Goal: Contribute content

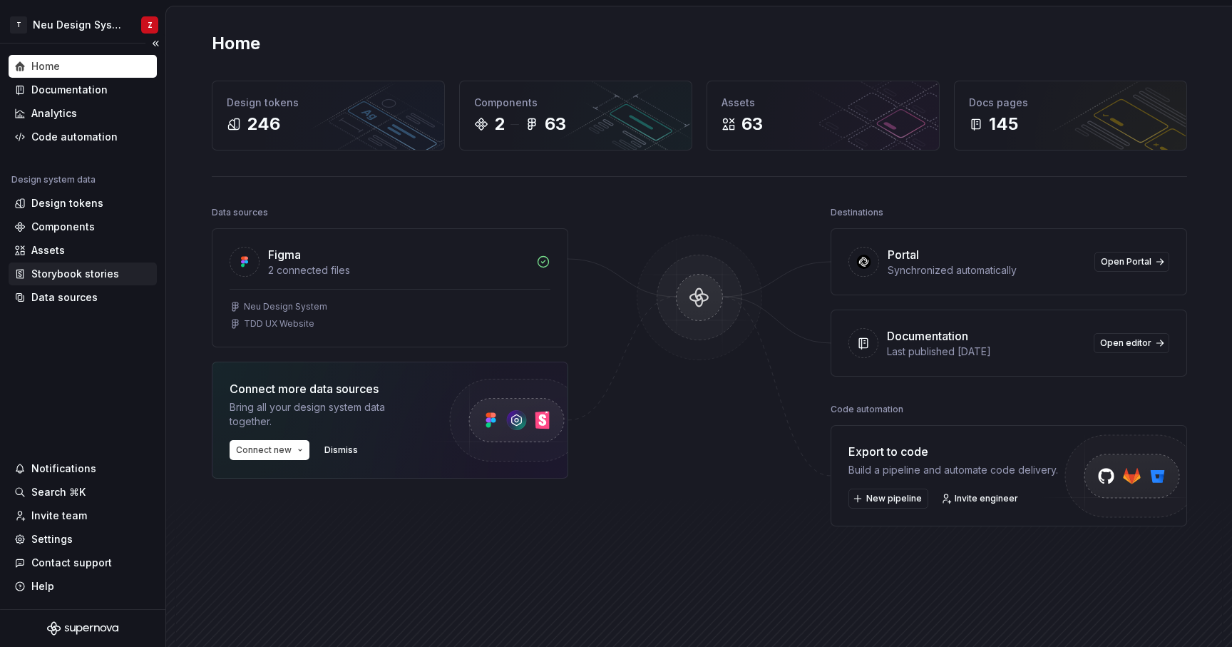
click at [58, 276] on div "Storybook stories" at bounding box center [75, 274] width 88 height 14
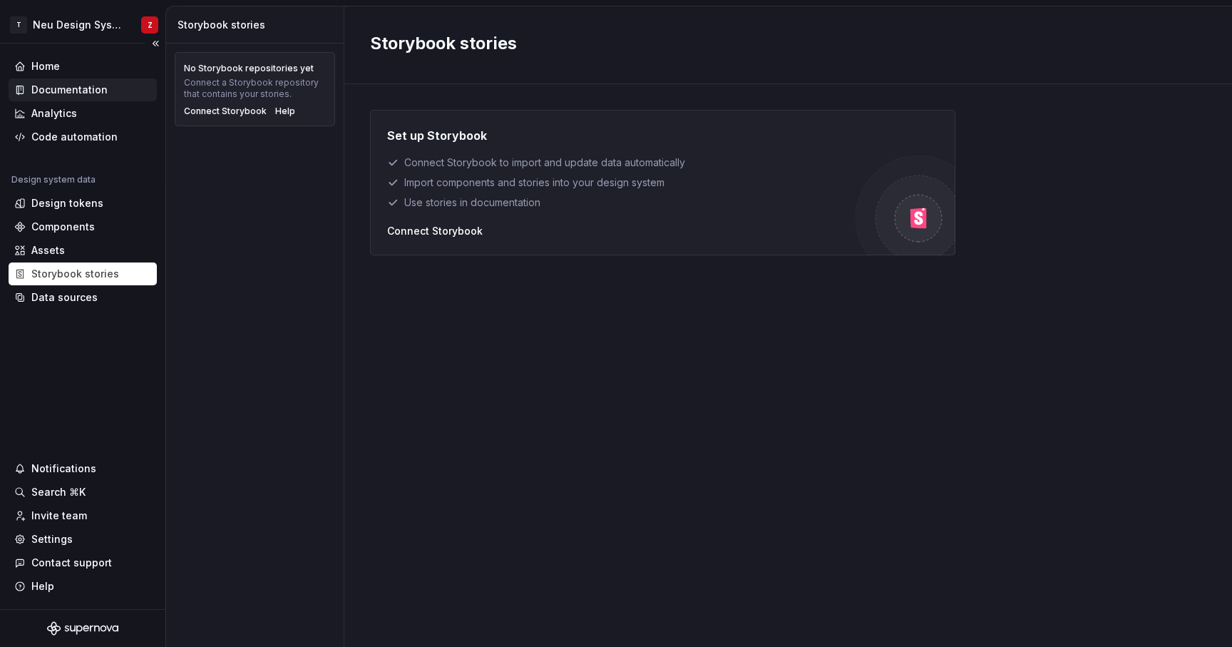
click at [53, 86] on div "Documentation" at bounding box center [69, 90] width 76 height 14
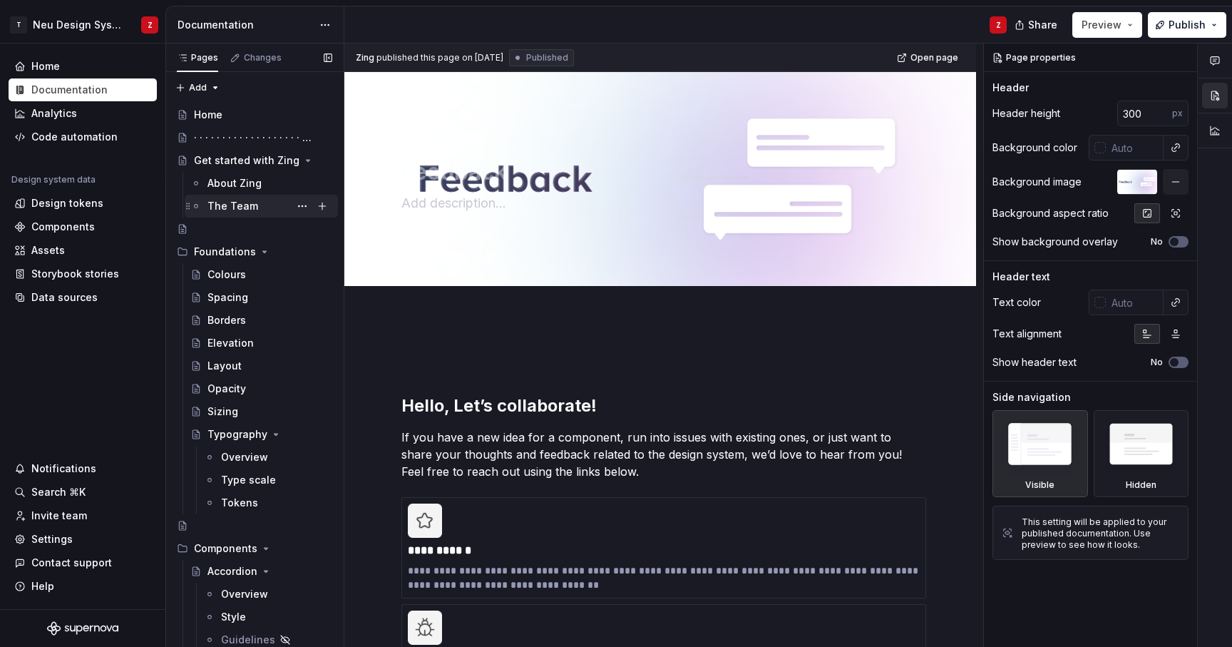
click at [236, 198] on div "The Team" at bounding box center [269, 206] width 125 height 20
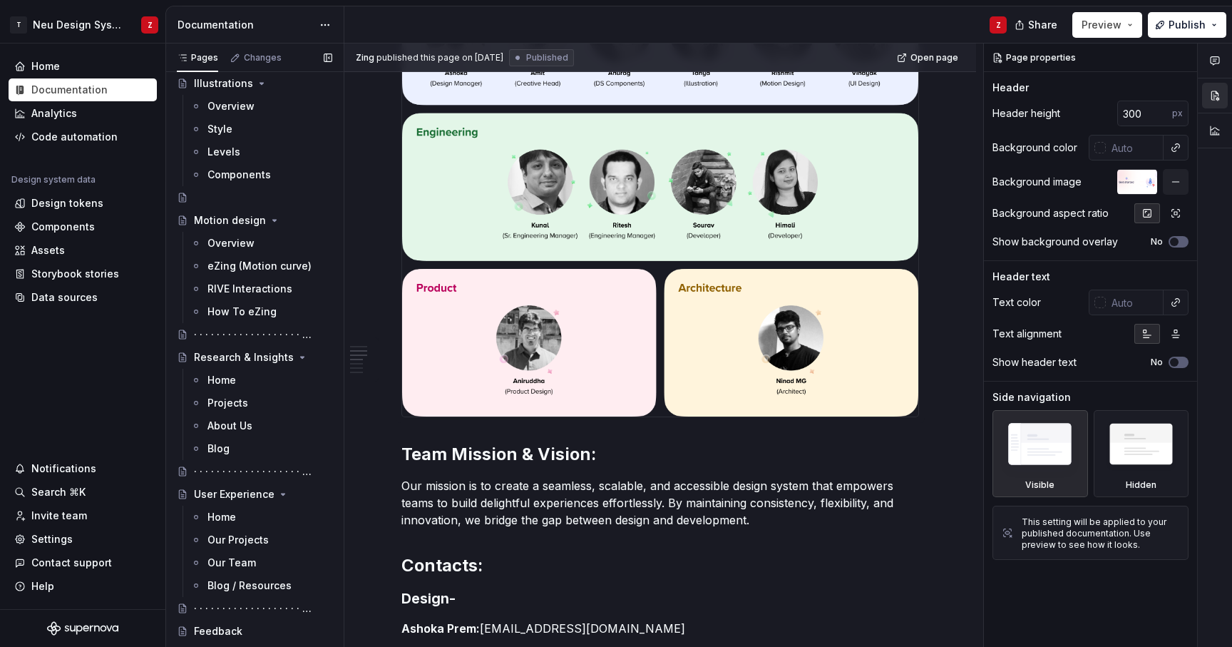
scroll to position [3765, 0]
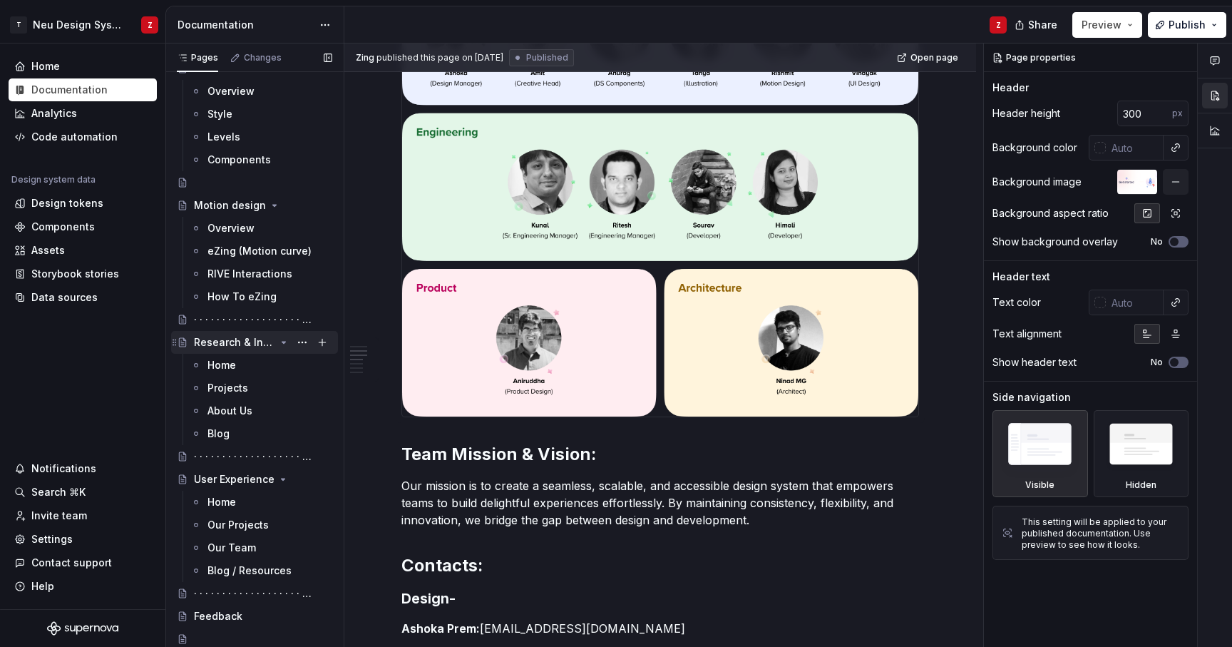
click at [248, 346] on div "Research & Insights" at bounding box center [234, 342] width 81 height 14
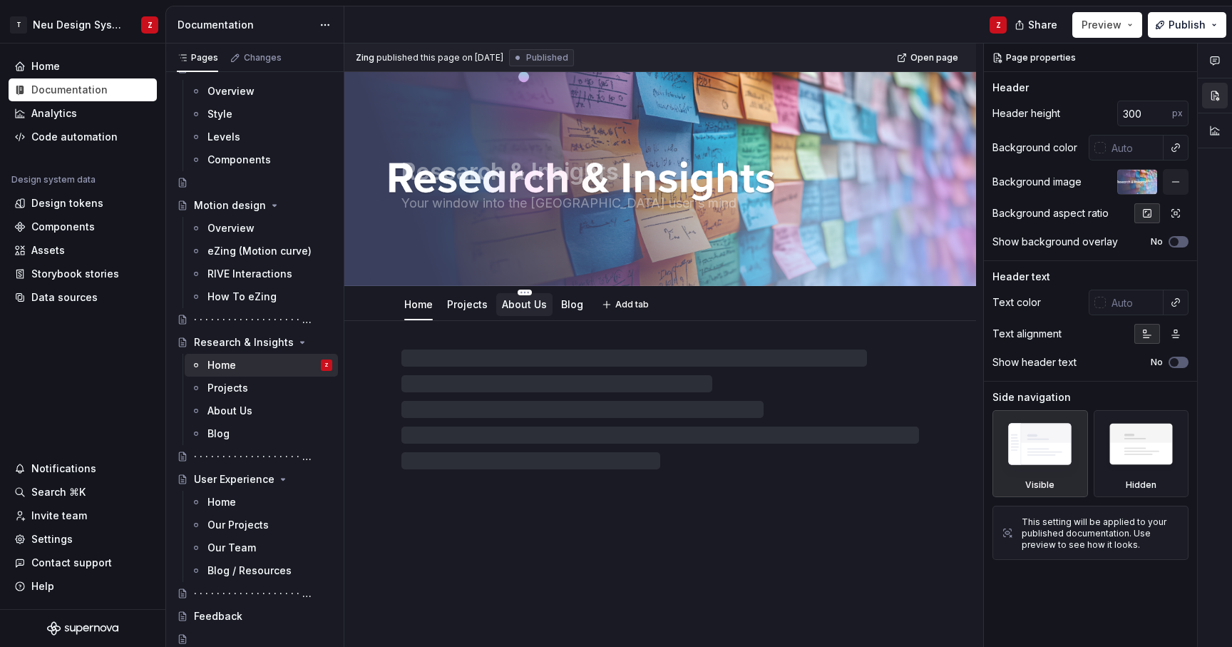
click at [532, 307] on link "About Us" at bounding box center [524, 304] width 45 height 12
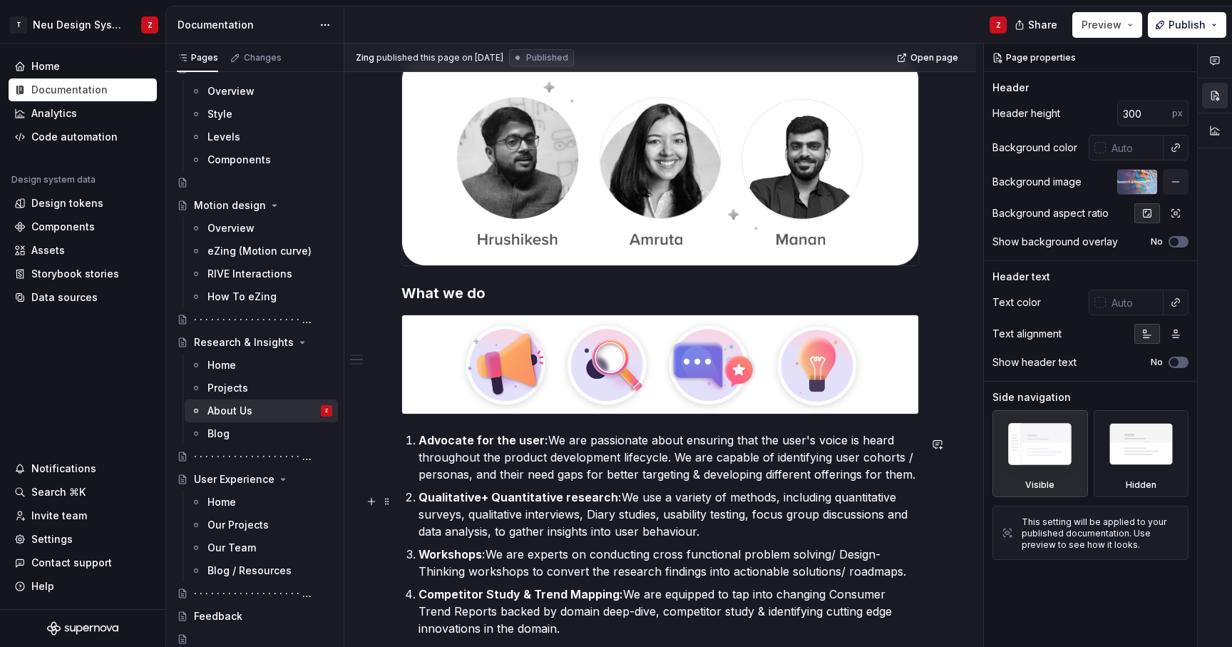
scroll to position [443, 0]
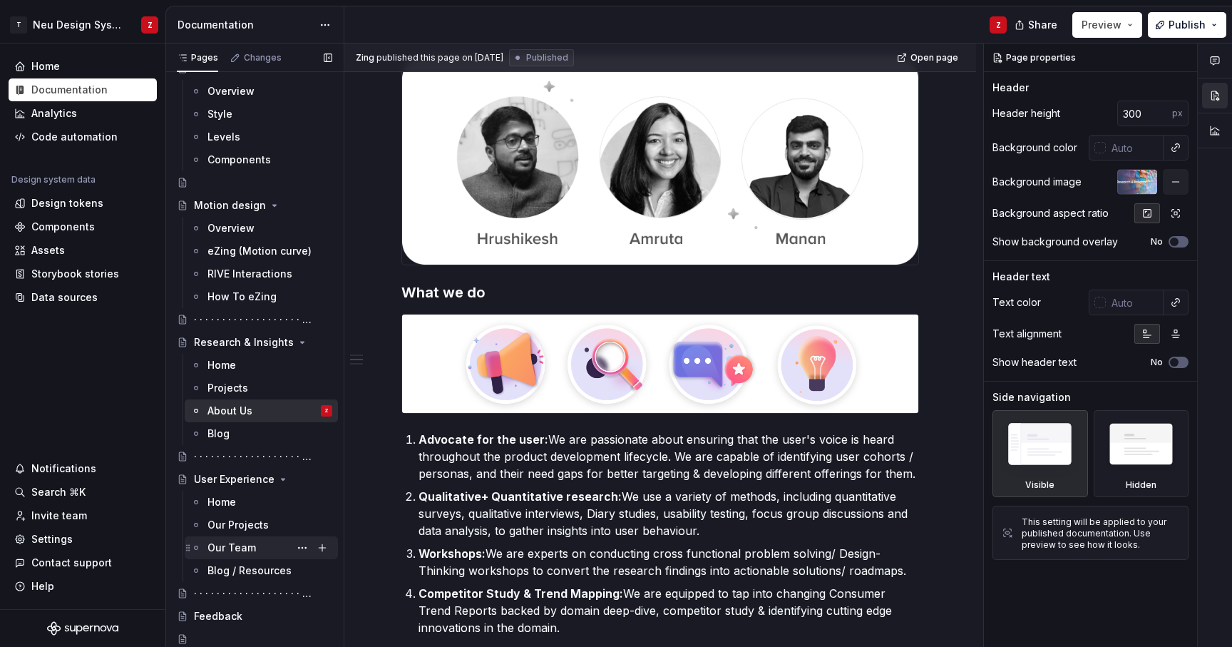
click at [240, 552] on div "Our Team" at bounding box center [231, 547] width 48 height 14
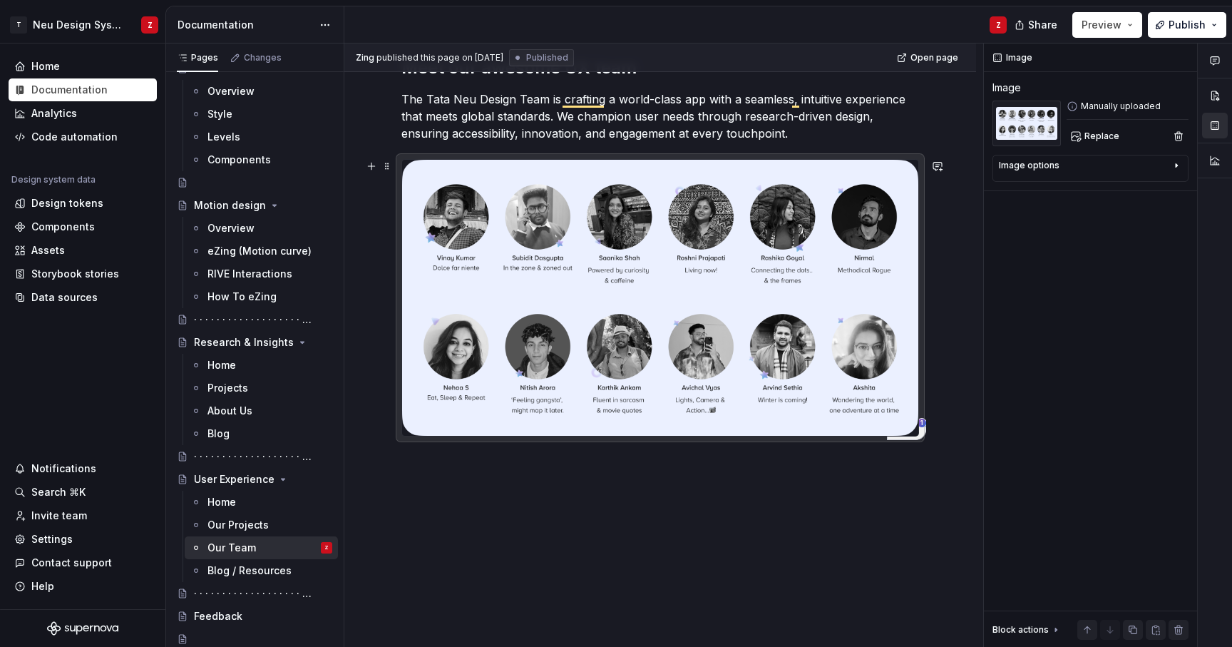
scroll to position [302, 0]
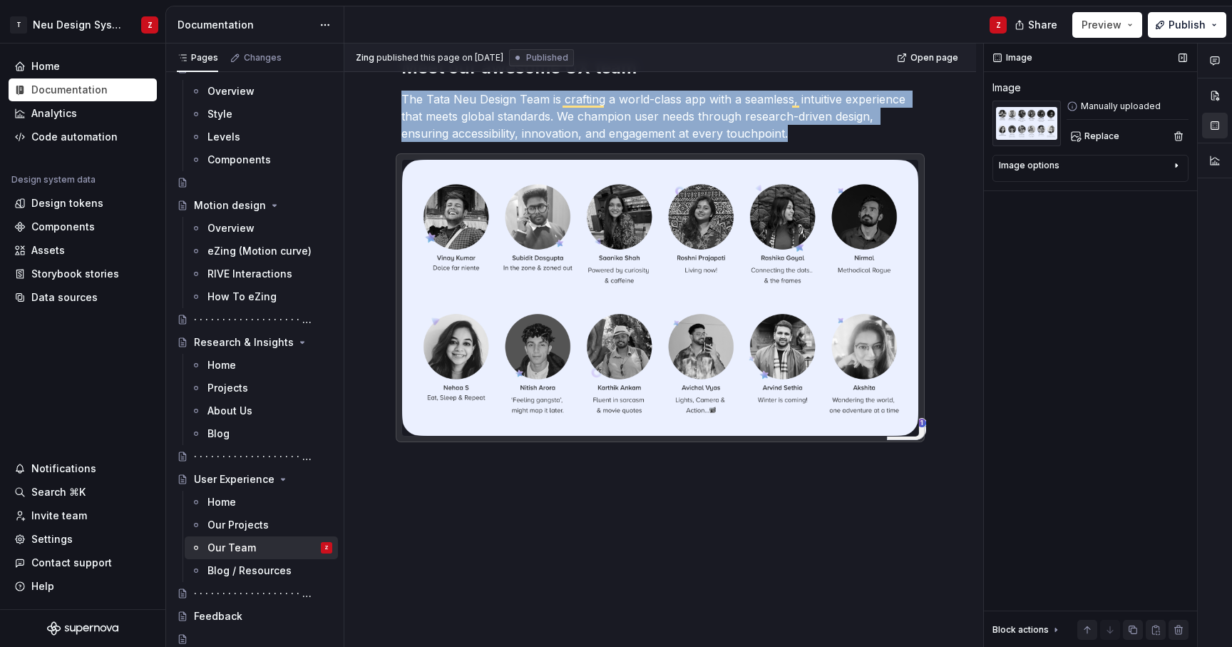
click at [1084, 167] on div "Image options" at bounding box center [1085, 168] width 172 height 17
click at [1093, 135] on span "Replace" at bounding box center [1101, 135] width 35 height 11
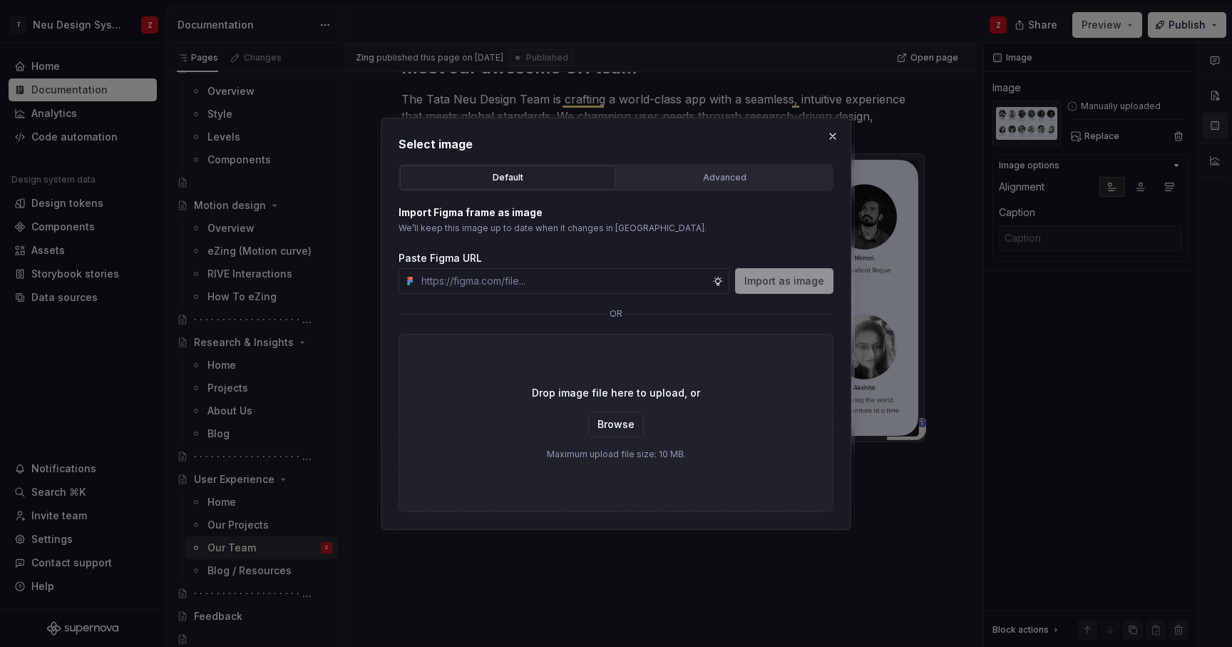
click at [530, 177] on div "Default" at bounding box center [507, 177] width 205 height 14
click at [771, 282] on div "Import as image" at bounding box center [784, 281] width 98 height 26
click at [648, 286] on input "text" at bounding box center [564, 281] width 297 height 26
click at [688, 240] on div "Import Figma frame as image We’ll keep this image up to date when it changes in…" at bounding box center [616, 249] width 435 height 88
click at [613, 426] on span "Browse" at bounding box center [615, 424] width 37 height 14
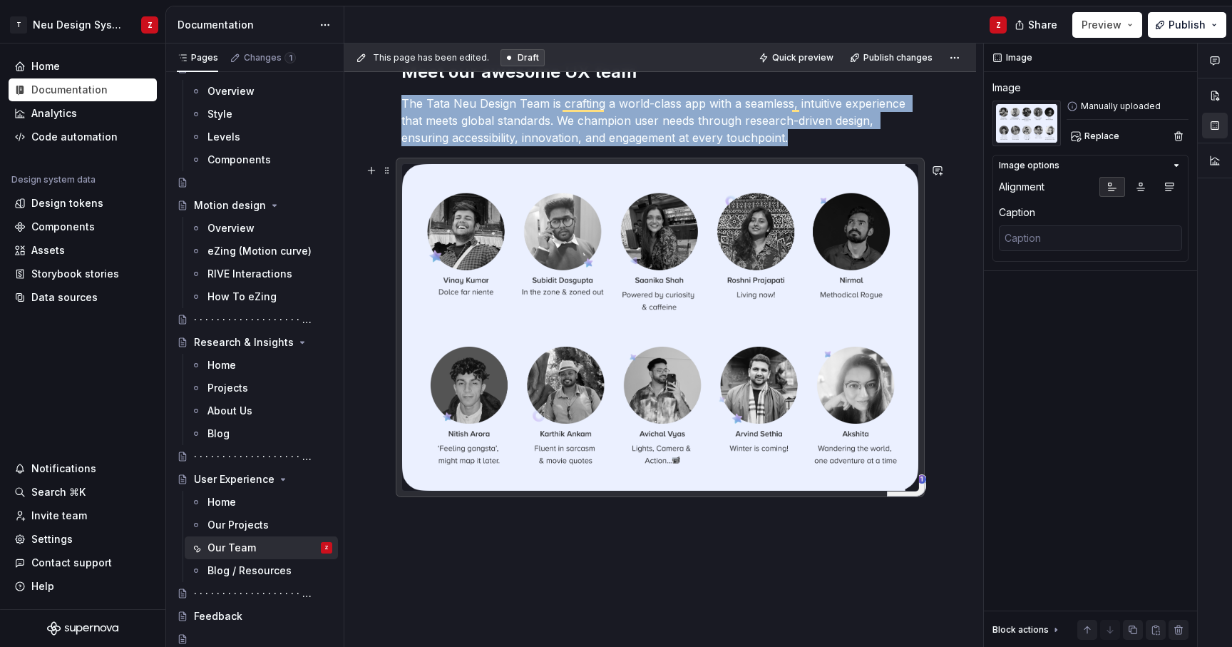
scroll to position [354, 0]
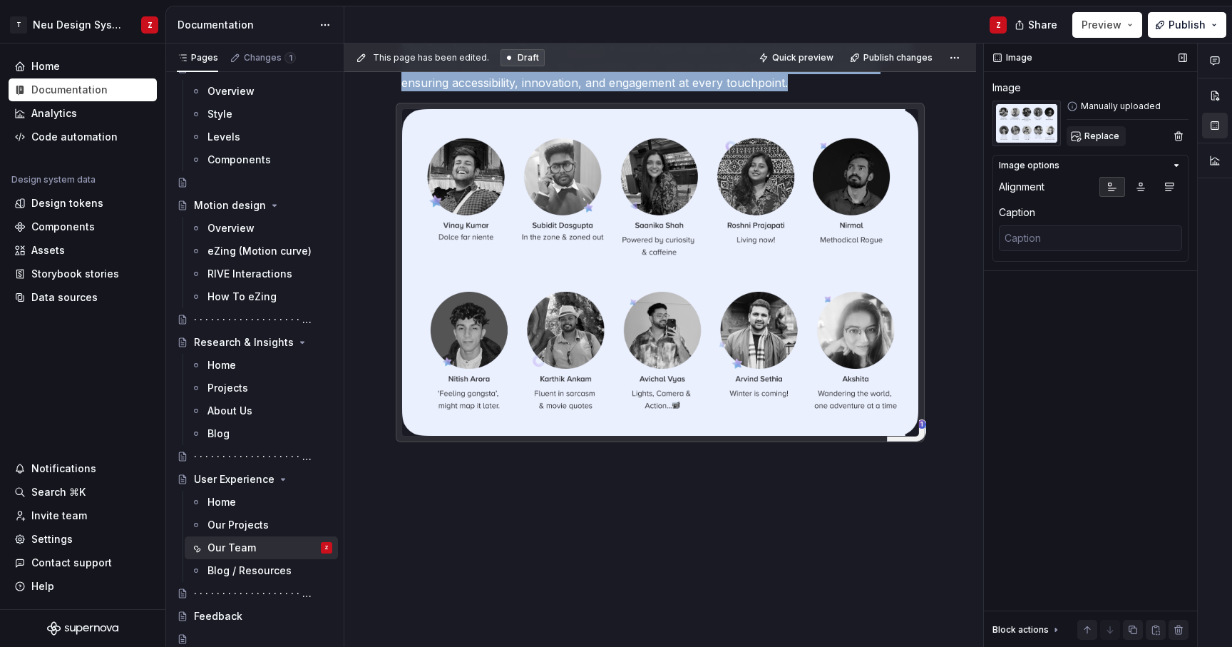
click at [1097, 134] on span "Replace" at bounding box center [1101, 135] width 35 height 11
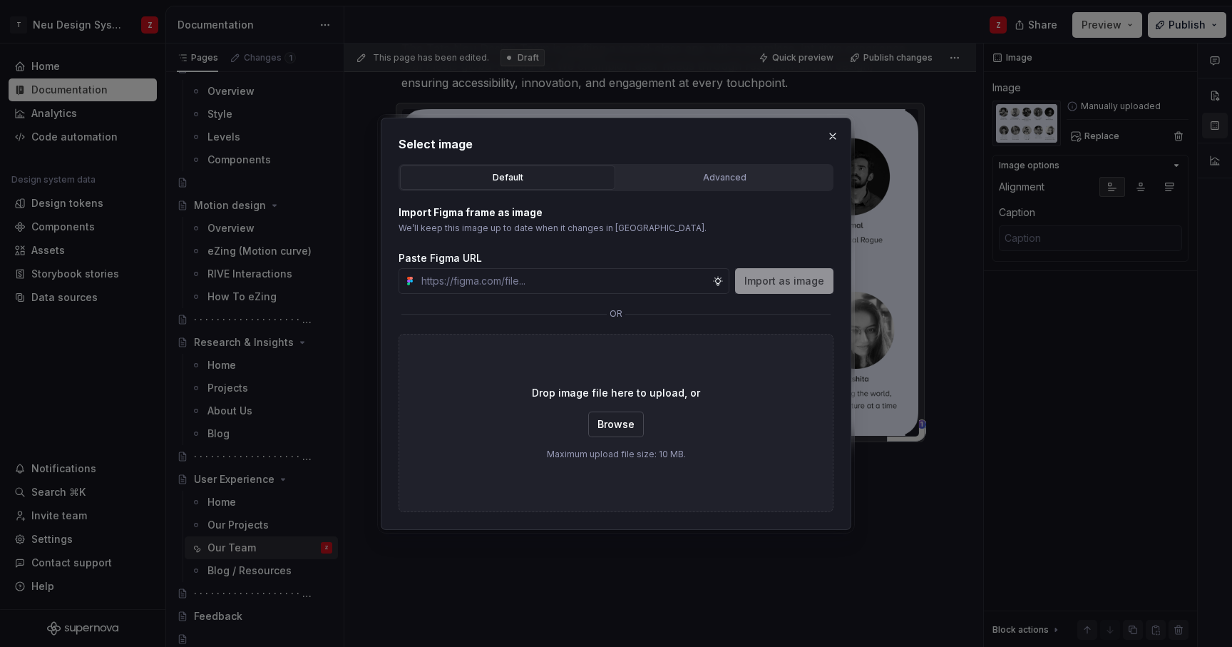
click at [618, 419] on span "Browse" at bounding box center [615, 424] width 37 height 14
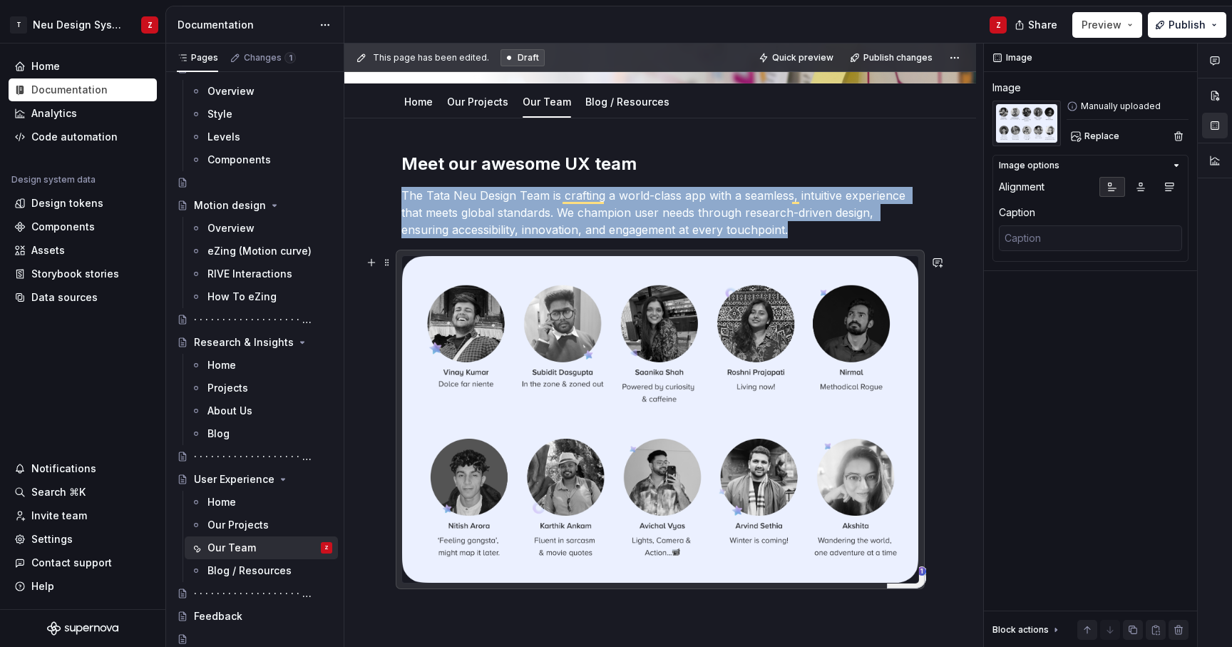
scroll to position [0, 0]
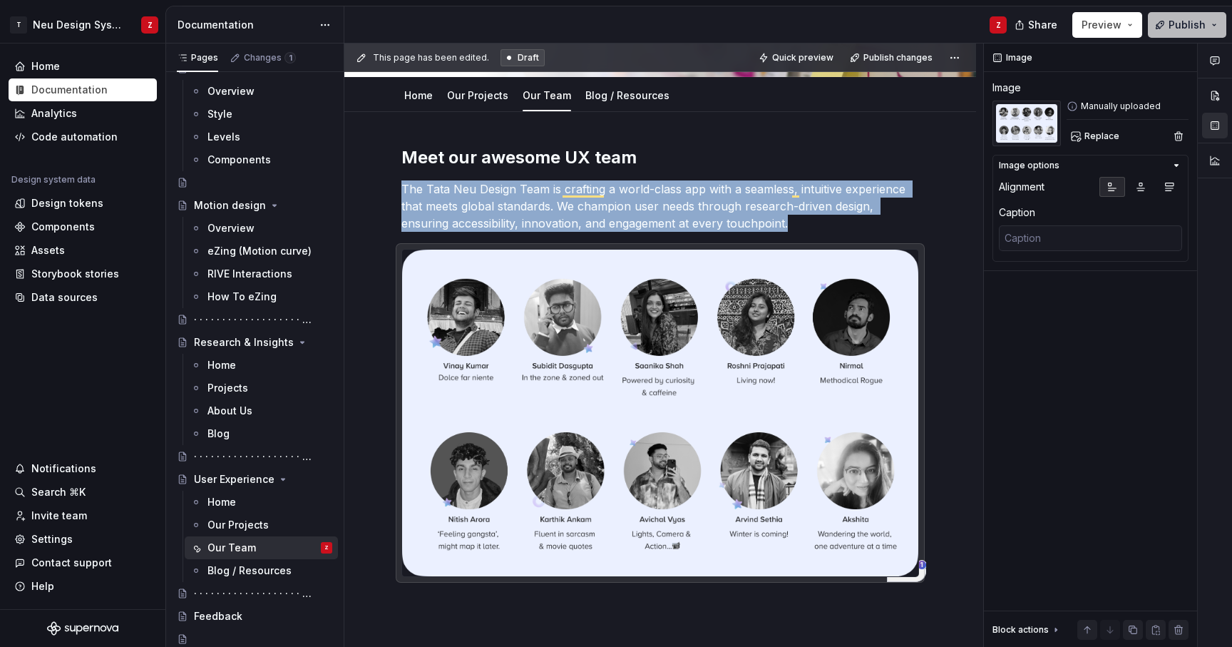
click at [1195, 20] on span "Publish" at bounding box center [1186, 25] width 37 height 14
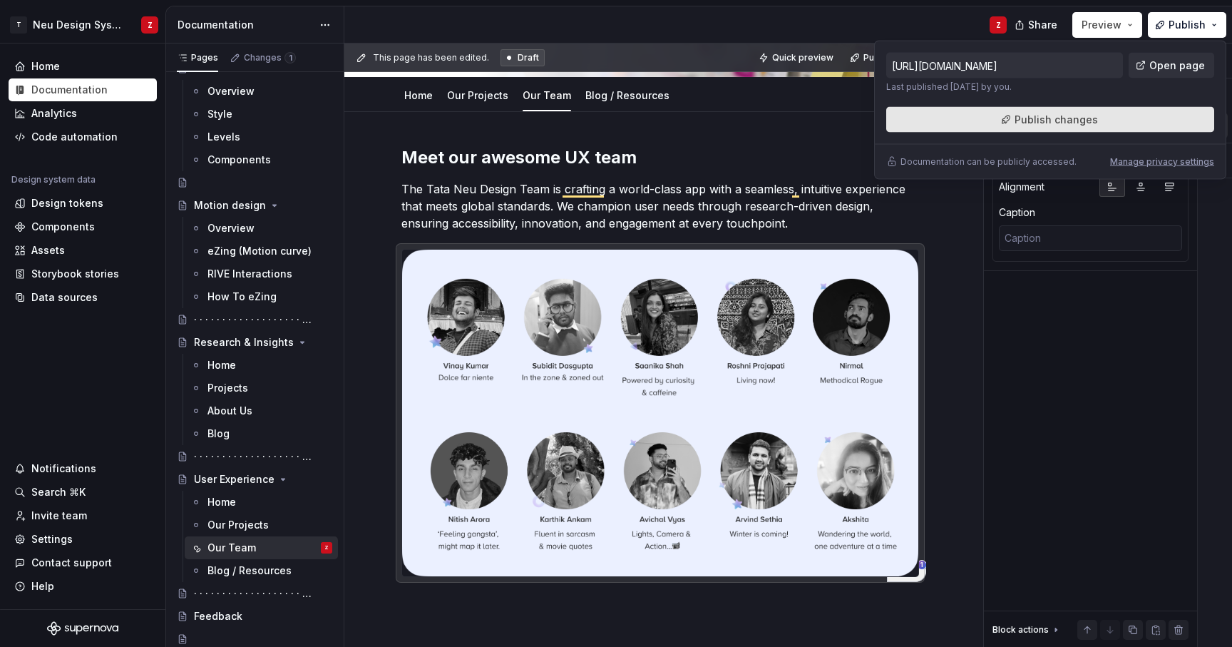
click at [1136, 119] on button "Publish changes" at bounding box center [1050, 120] width 328 height 26
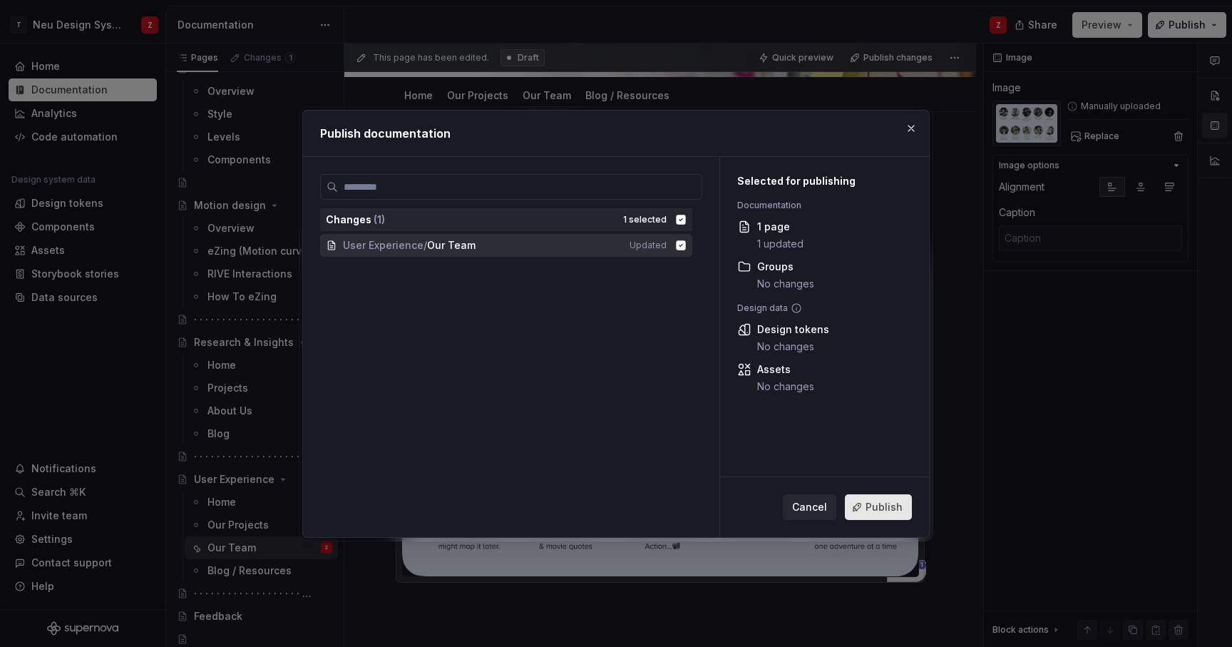
click at [888, 513] on span "Publish" at bounding box center [883, 507] width 37 height 14
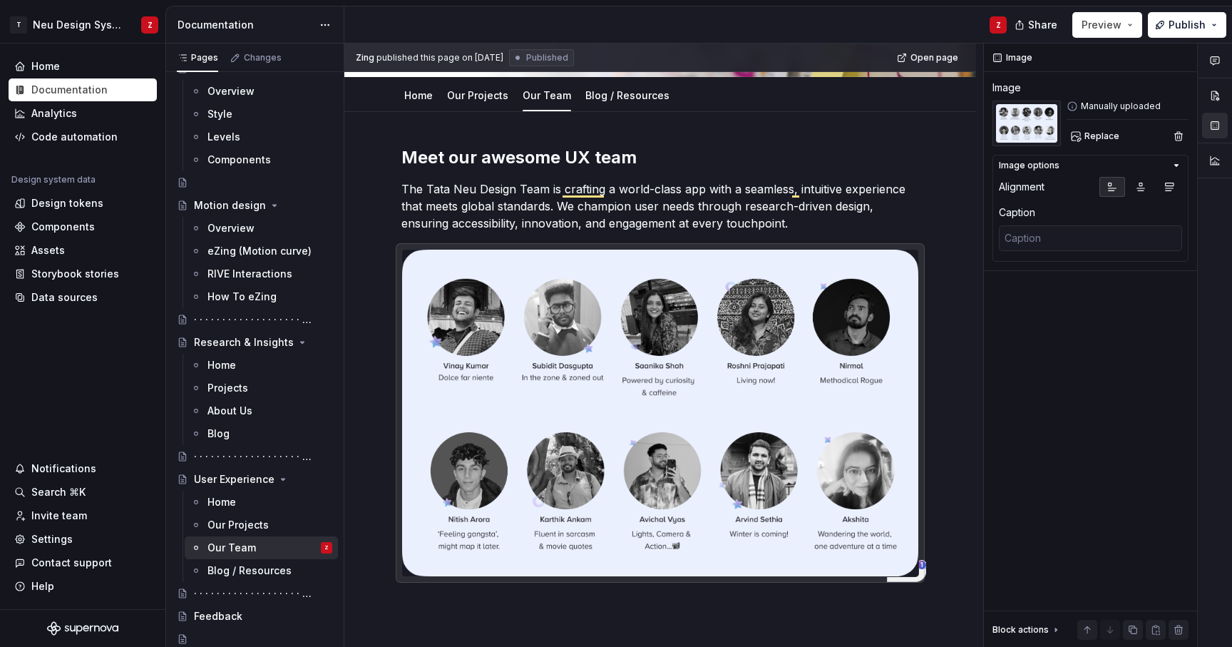
type textarea "*"
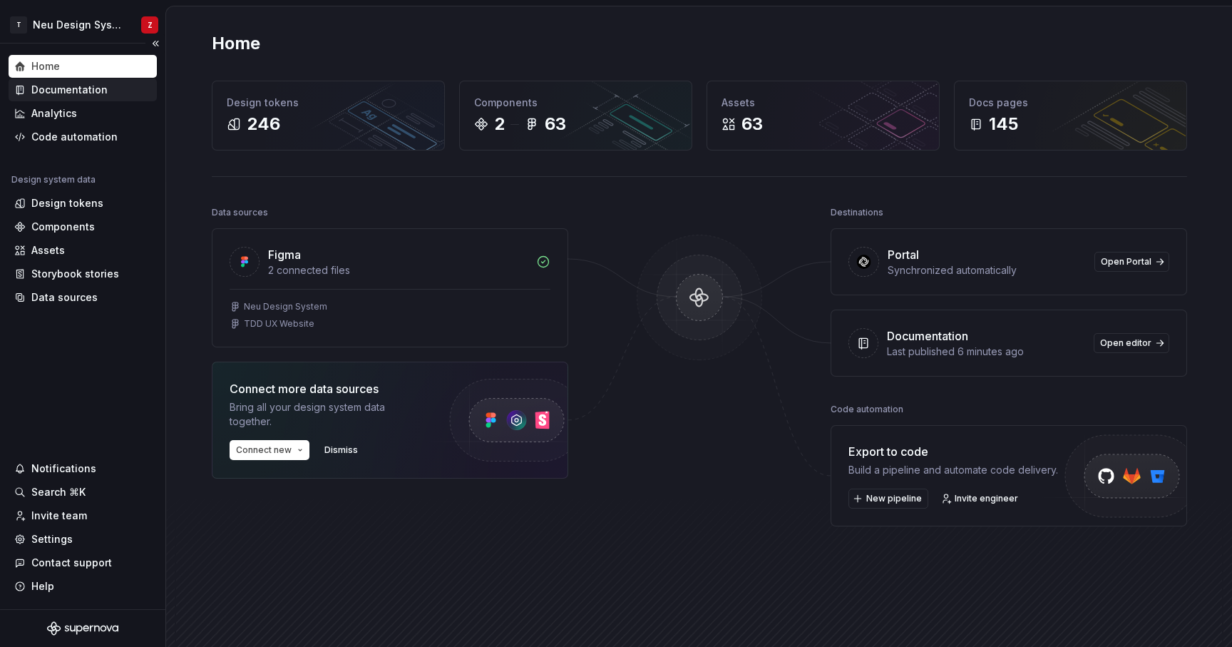
click at [73, 83] on div "Documentation" at bounding box center [69, 90] width 76 height 14
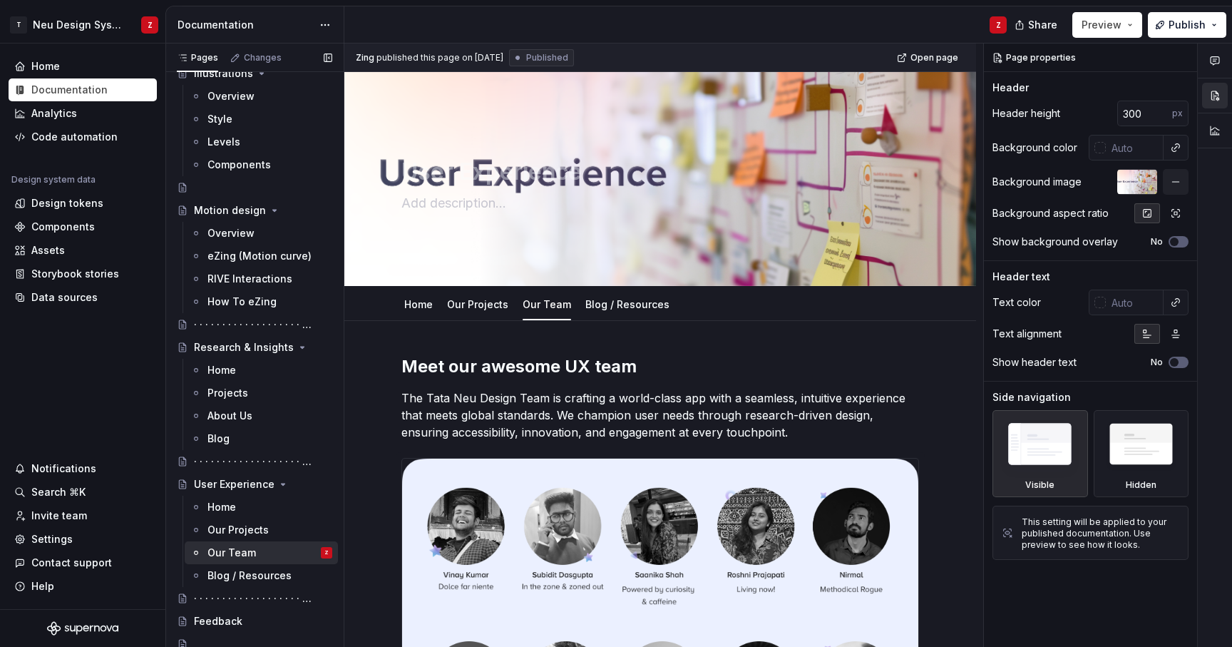
scroll to position [3765, 0]
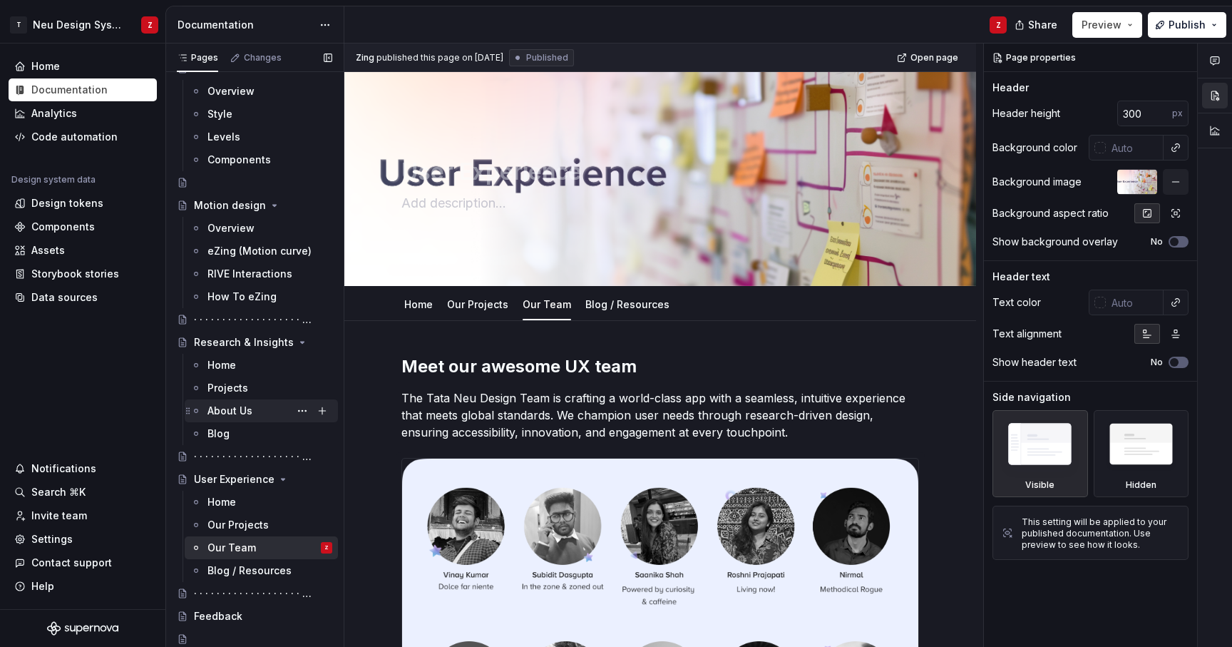
click at [237, 416] on div "About Us" at bounding box center [229, 411] width 45 height 14
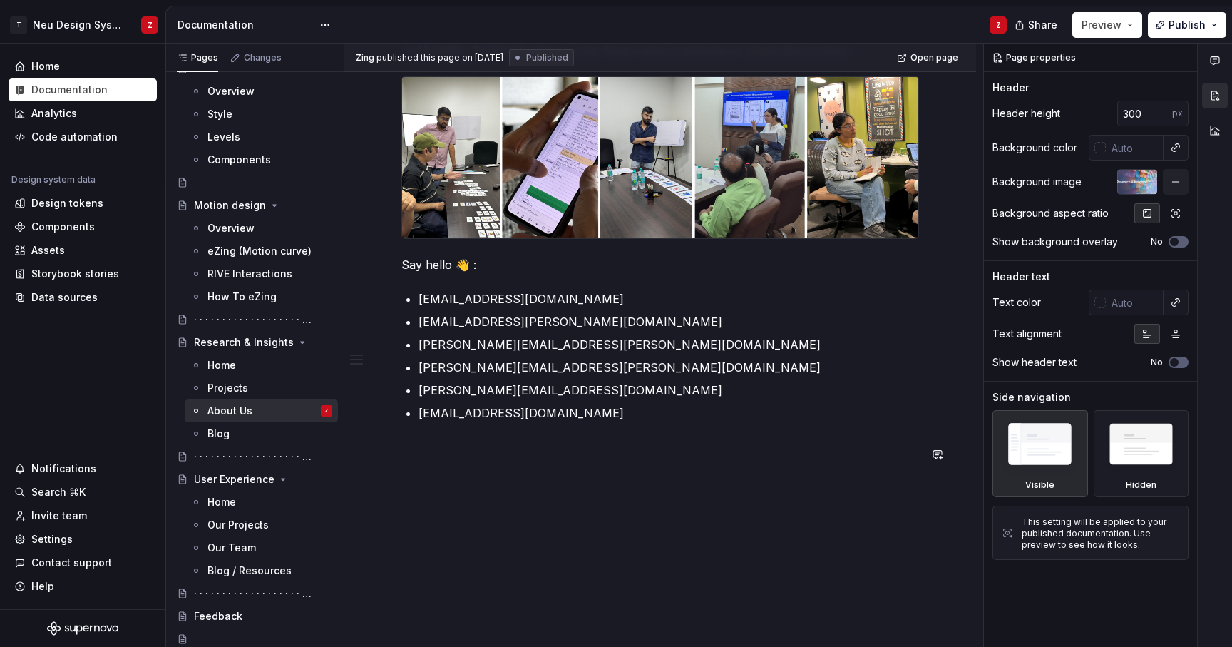
scroll to position [1280, 0]
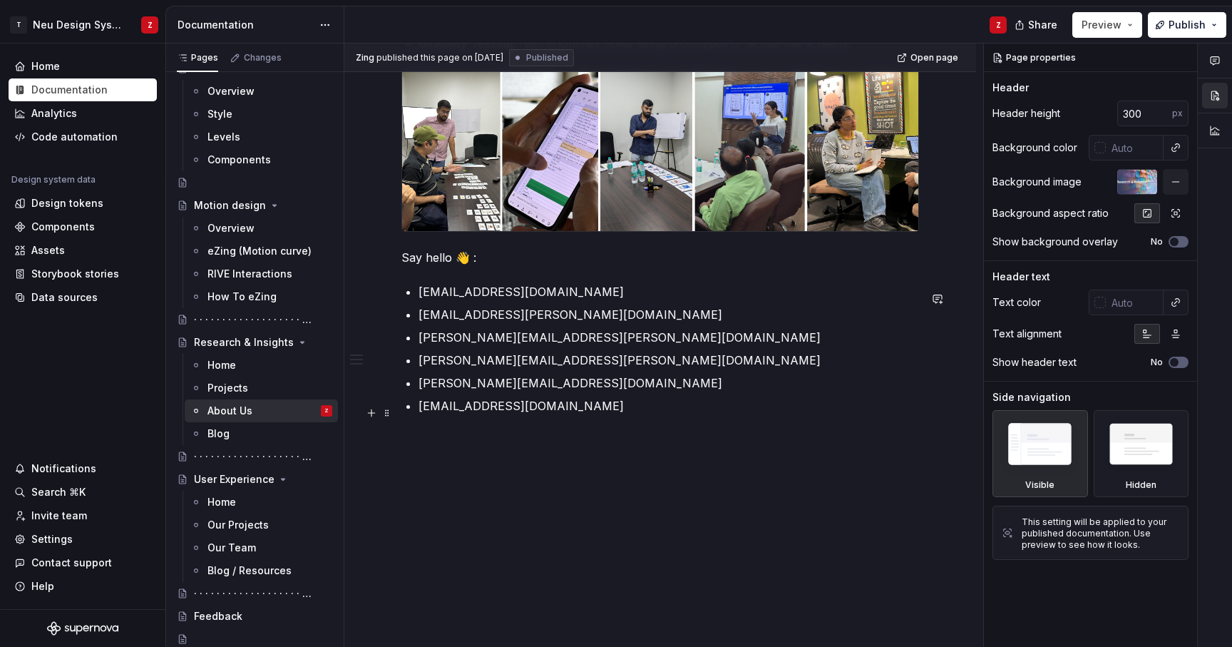
click at [534, 413] on p "[EMAIL_ADDRESS][DOMAIN_NAME]" at bounding box center [668, 405] width 500 height 17
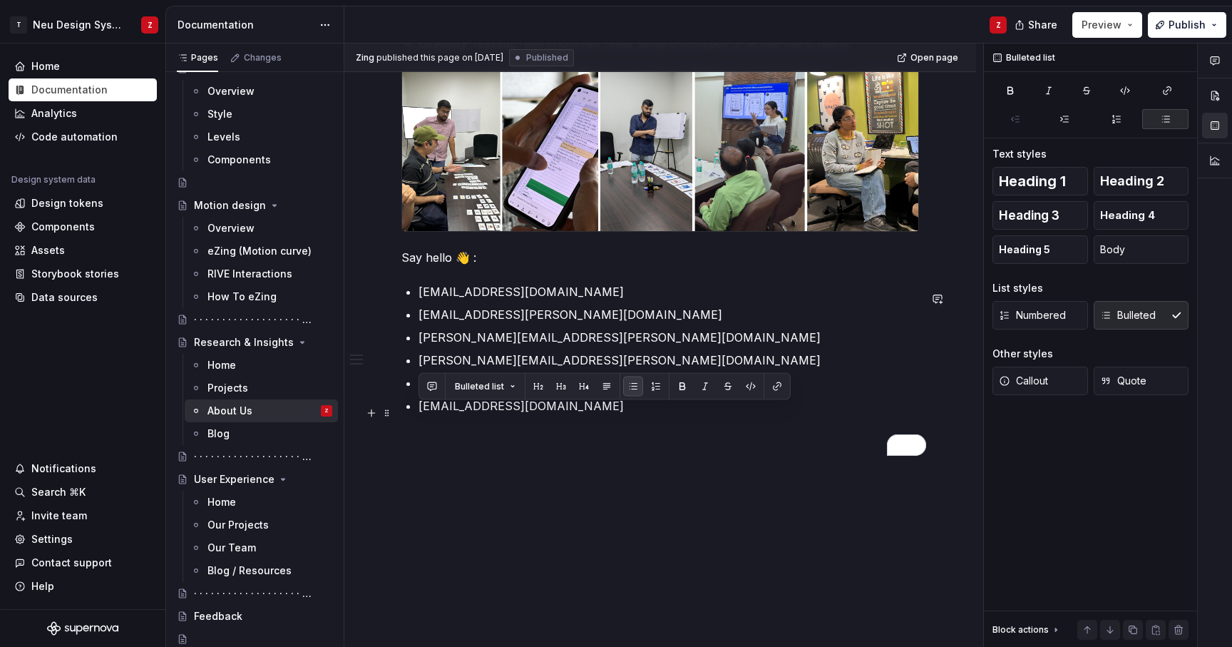
drag, startPoint x: 605, startPoint y: 411, endPoint x: 402, endPoint y: 410, distance: 203.2
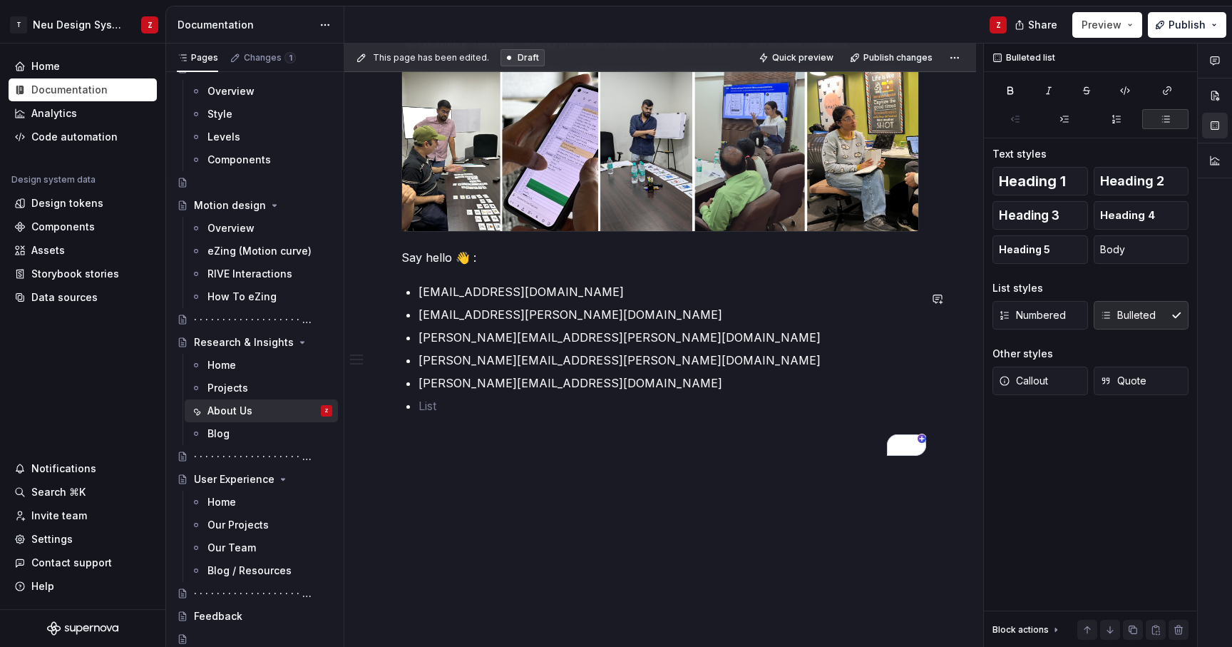
scroll to position [1276, 0]
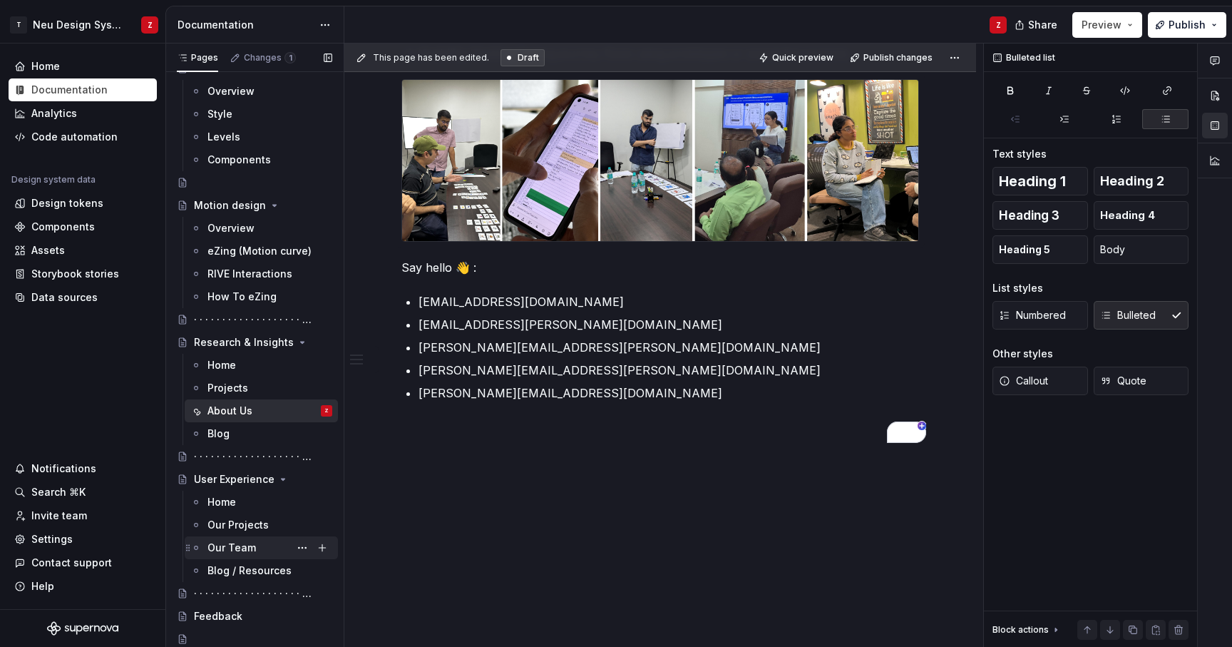
click at [249, 551] on div "Our Team" at bounding box center [231, 547] width 48 height 14
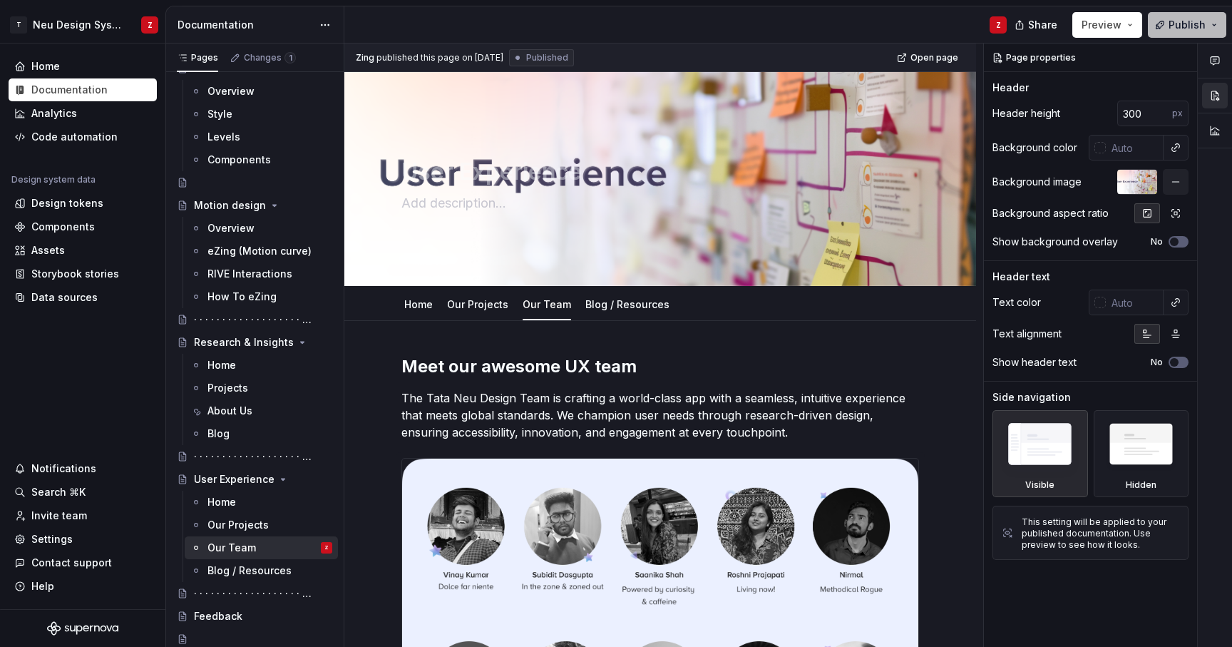
click at [1194, 24] on span "Publish" at bounding box center [1186, 25] width 37 height 14
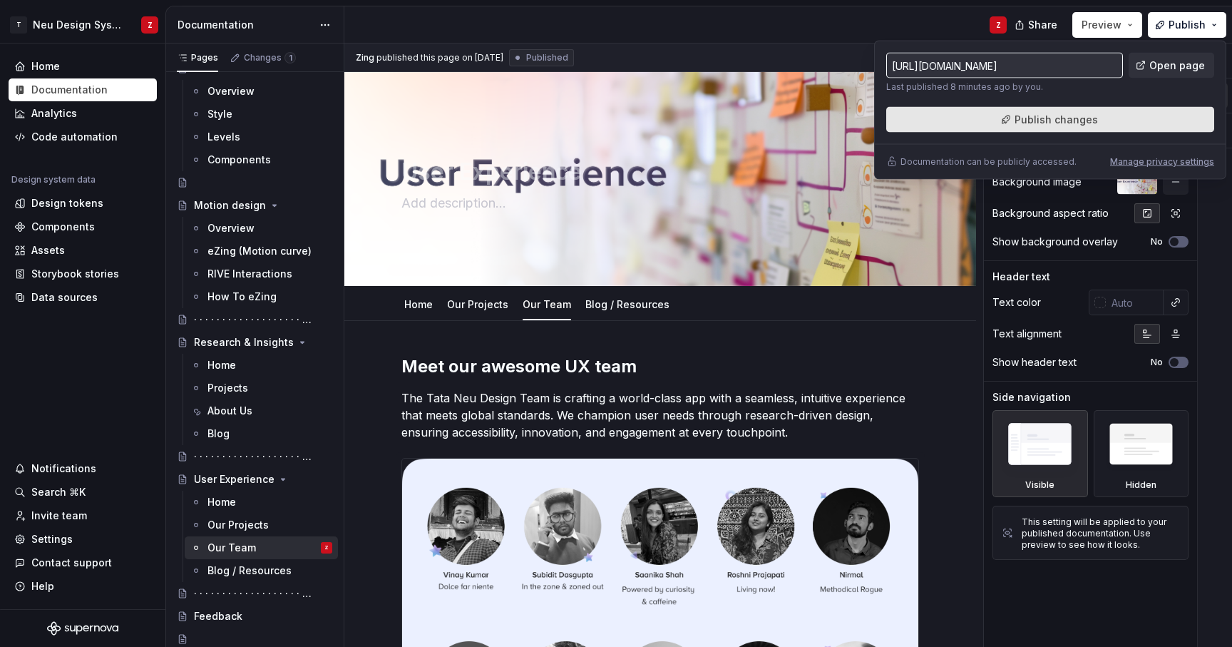
click at [1091, 125] on span "Publish changes" at bounding box center [1055, 120] width 83 height 14
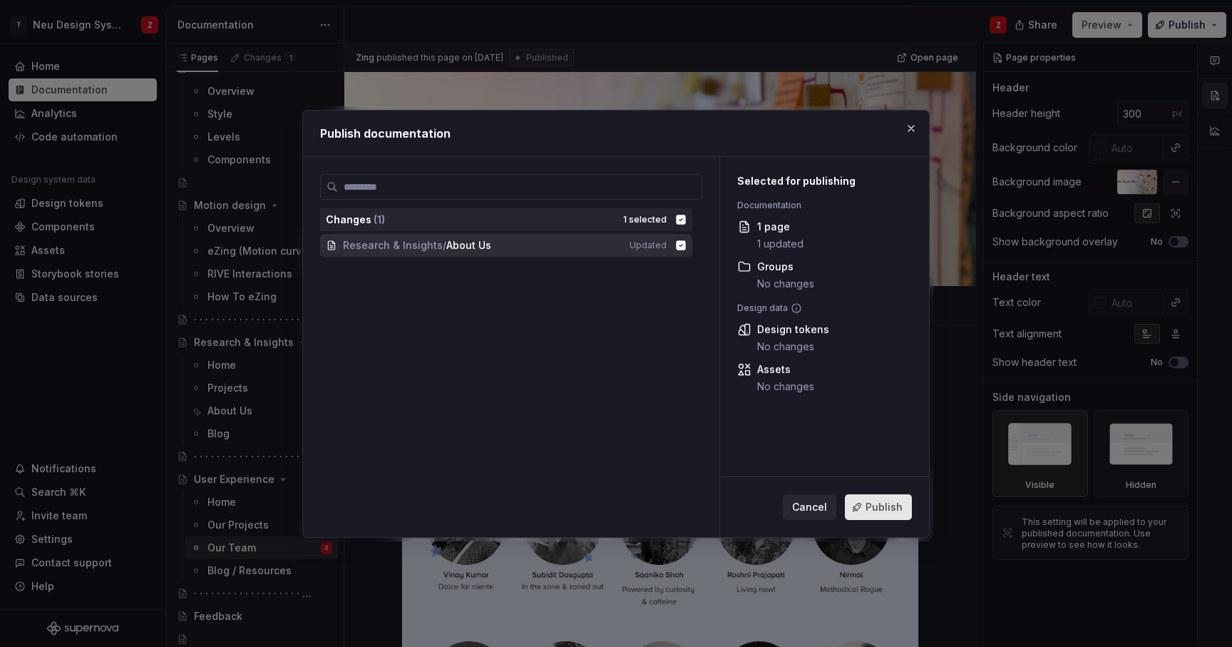
click at [883, 506] on span "Publish" at bounding box center [883, 507] width 37 height 14
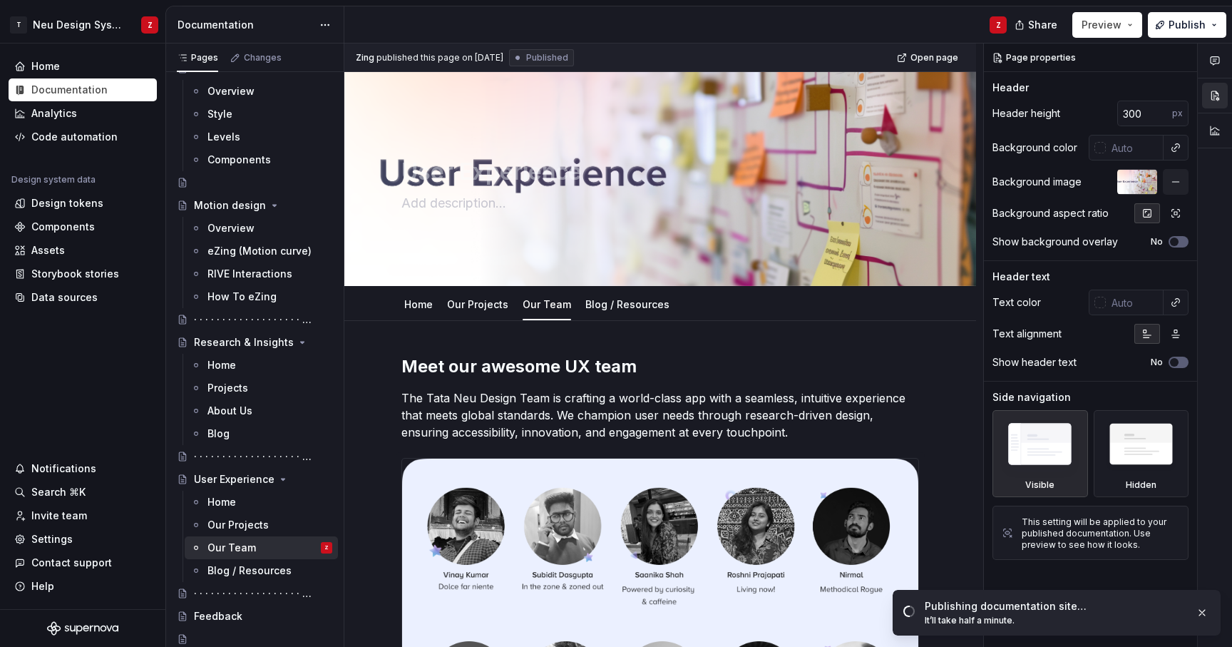
type textarea "*"
